Goal: Complete application form: Complete application form

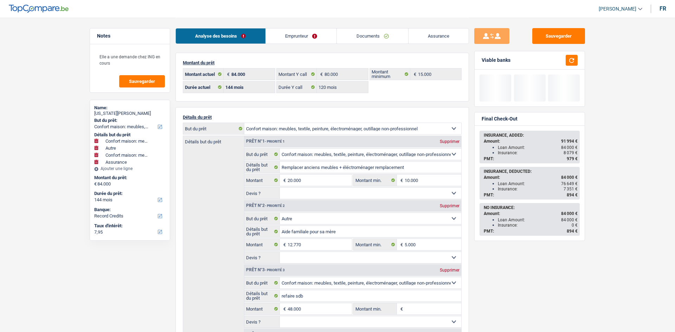
select select "household"
select select "other"
select select "household"
select select "insurance"
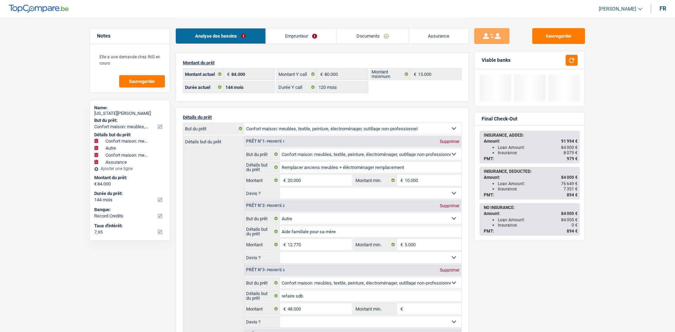
select select "144"
select select "32"
select select "single"
select select "publicEmployee"
select select "netSalary"
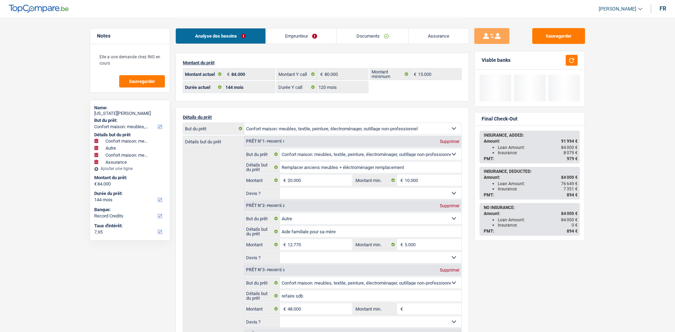
select select "mealVouchers"
select select "familyAllowances"
select select "BE"
select select "otherInstitutions"
drag, startPoint x: 0, startPoint y: 0, endPoint x: 303, endPoint y: 53, distance: 307.2
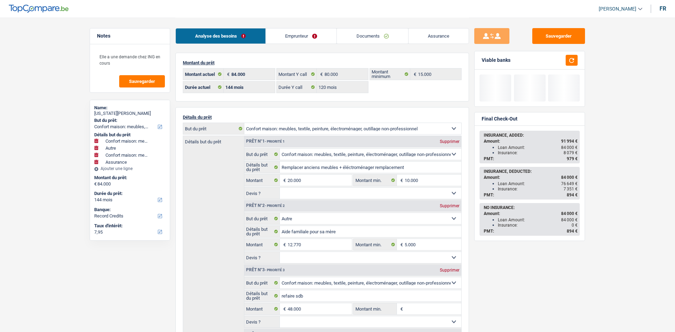
click at [311, 34] on link "Emprunteur" at bounding box center [301, 35] width 71 height 15
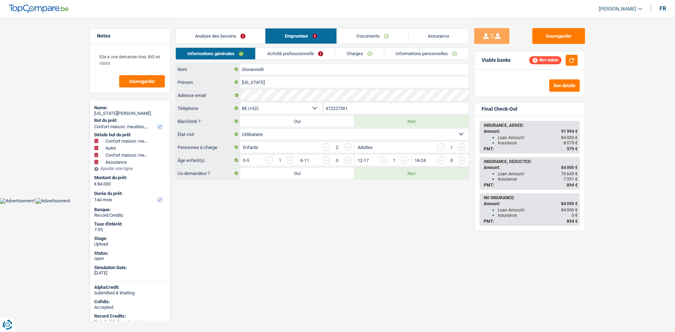
click at [295, 52] on link "Activité professionnelle" at bounding box center [295, 54] width 79 height 12
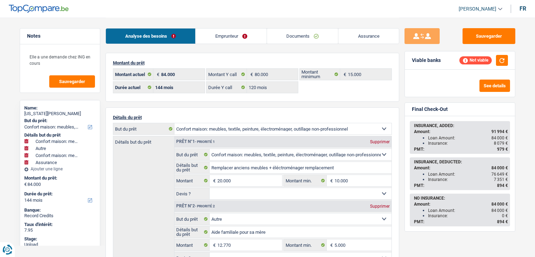
select select "household"
select select "other"
select select "household"
select select "insurance"
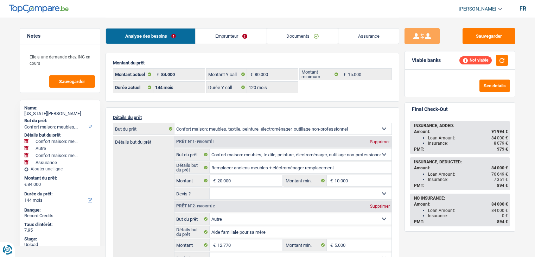
select select "144"
select select "120"
select select "household"
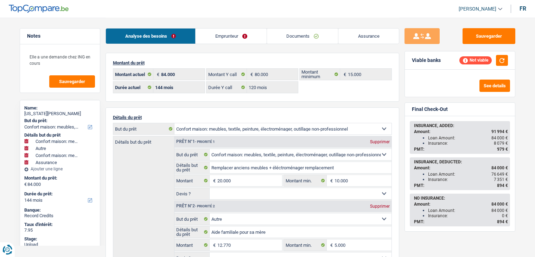
select select "other"
select select "household"
select select "insurance"
select select "144"
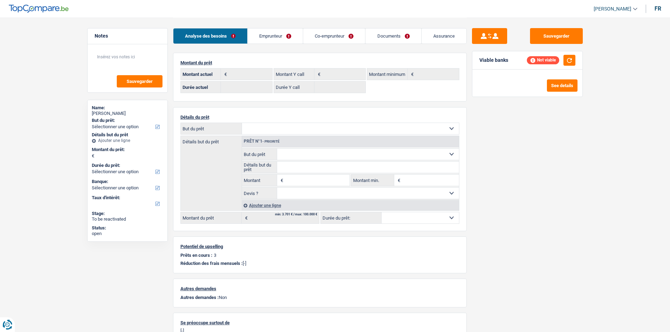
select select "ownerWithoutMortgage"
select select "BE"
select select "personalLoan"
select select "smallWorks"
select select "120"
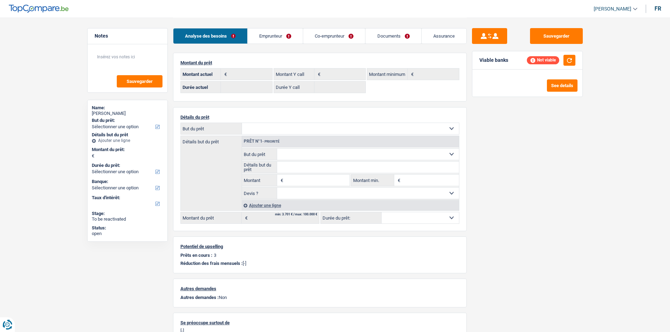
select select "personalLoan"
select select "homeFurnishingOrRelocation"
select select "48"
select select "personalLoan"
select select "homeFurnishingOrRelocation"
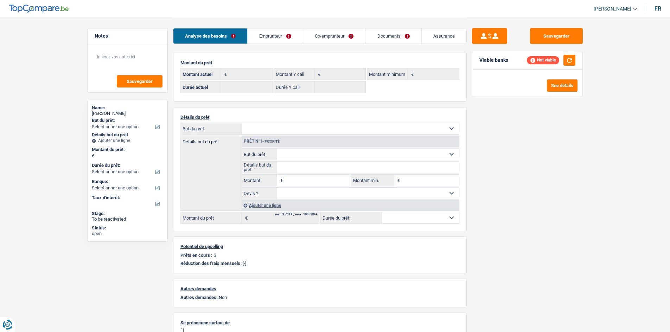
select select "48"
click at [296, 35] on link "Emprunteur" at bounding box center [274, 35] width 55 height 15
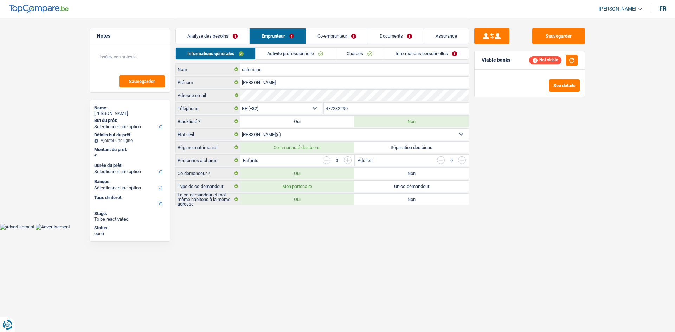
click at [291, 50] on link "Activité professionnelle" at bounding box center [295, 54] width 79 height 12
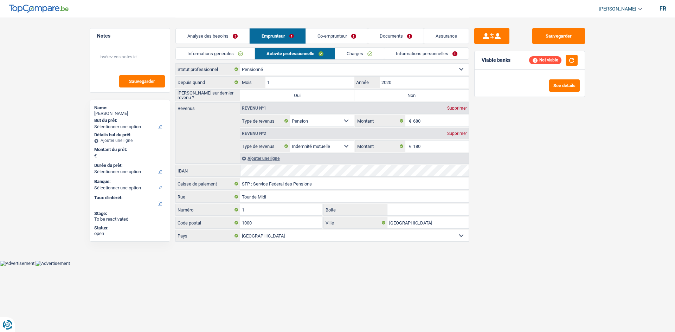
click at [349, 55] on link "Charges" at bounding box center [359, 54] width 49 height 12
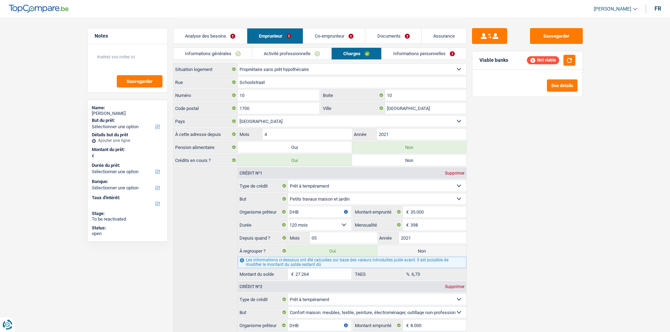
click at [399, 57] on link "Informations personnelles" at bounding box center [423, 54] width 85 height 12
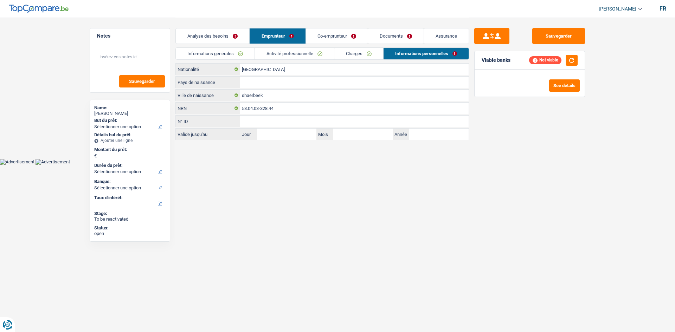
click at [354, 35] on link "Co-emprunteur" at bounding box center [337, 35] width 62 height 15
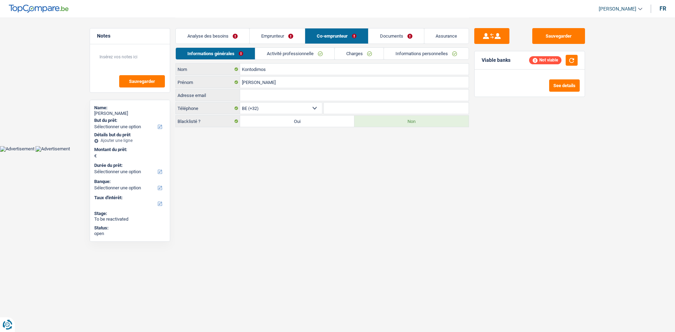
click at [304, 54] on link "Activité professionnelle" at bounding box center [294, 54] width 79 height 12
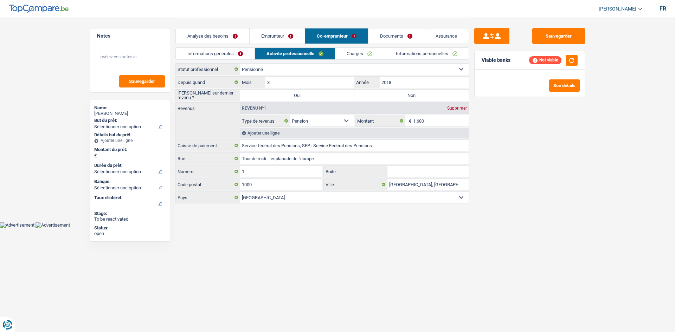
click at [358, 53] on link "Charges" at bounding box center [359, 54] width 49 height 12
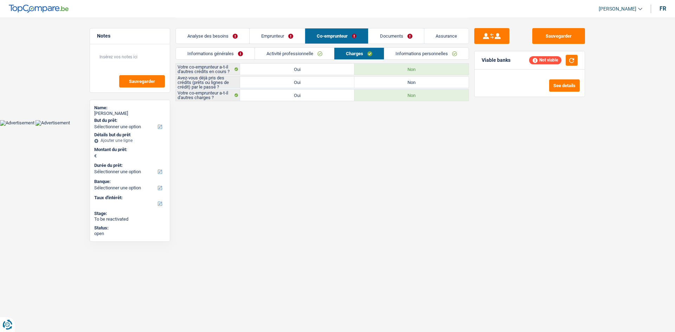
click at [403, 53] on link "Informations personnelles" at bounding box center [426, 54] width 85 height 12
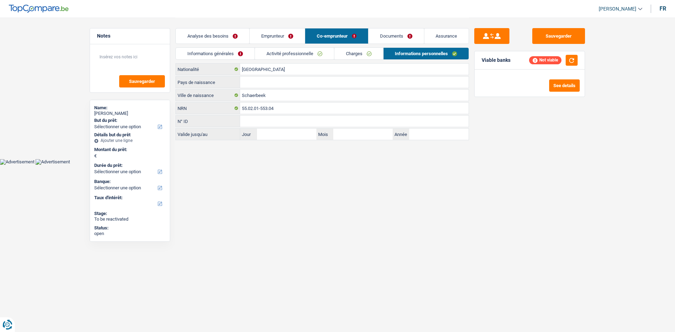
click at [288, 34] on link "Emprunteur" at bounding box center [277, 35] width 55 height 15
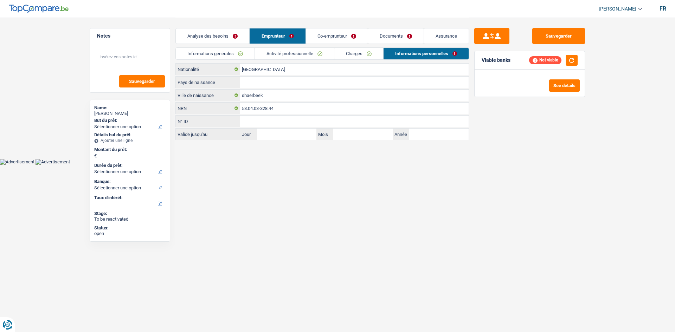
click at [240, 34] on link "Analyse des besoins" at bounding box center [212, 35] width 73 height 15
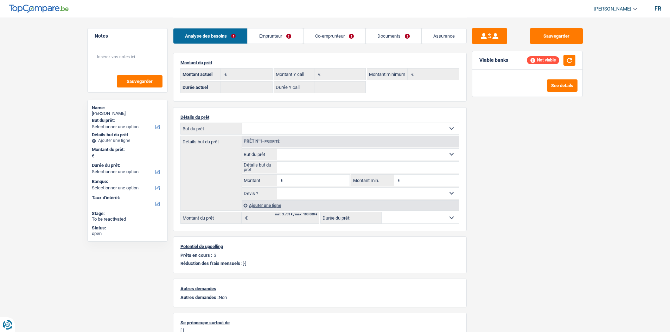
click at [530, 159] on div "Sauvegarder Viable banks Not viable See details" at bounding box center [526, 174] width 121 height 293
drag, startPoint x: 261, startPoint y: 32, endPoint x: 265, endPoint y: 50, distance: 17.8
click at [261, 32] on link "Emprunteur" at bounding box center [274, 35] width 55 height 15
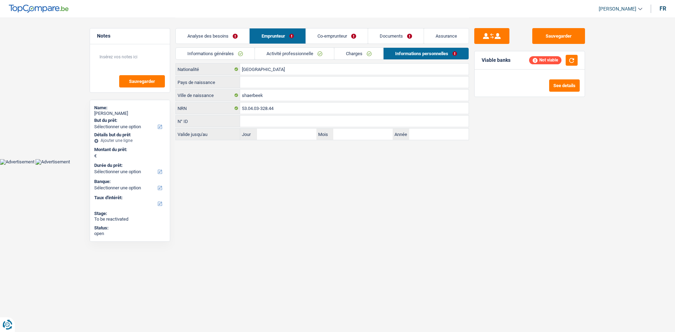
click at [276, 53] on link "Activité professionnelle" at bounding box center [294, 54] width 79 height 12
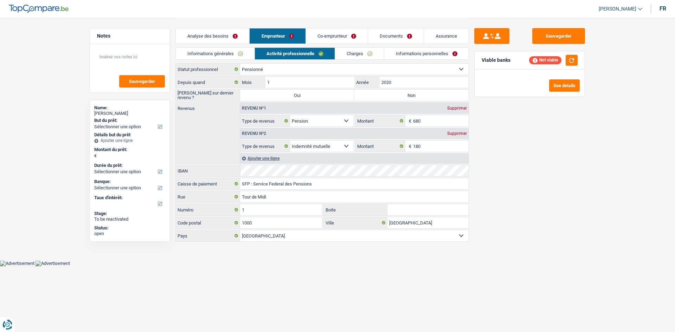
click at [591, 155] on main "Notes Sauvegarder Name: chantal dalemans But du prêt: Confort maison: meubles, …" at bounding box center [337, 130] width 675 height 260
